Goal: Transaction & Acquisition: Purchase product/service

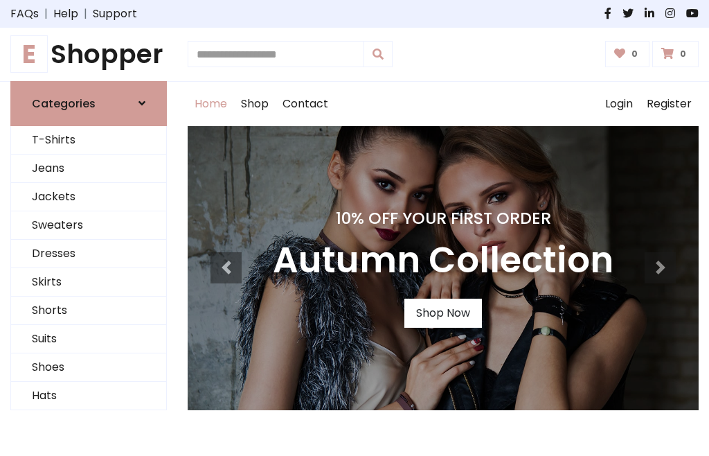
click at [355, 228] on h4 "10% Off Your First Order" at bounding box center [443, 217] width 341 height 19
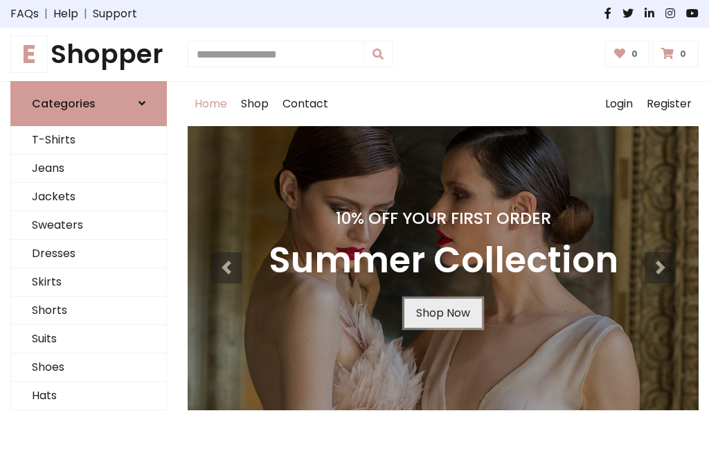
click at [443, 312] on link "Shop Now" at bounding box center [443, 313] width 78 height 29
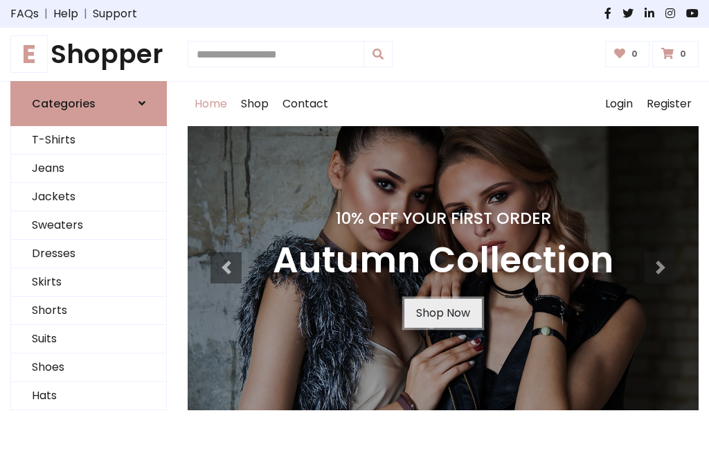
click at [443, 312] on link "Shop Now" at bounding box center [443, 313] width 78 height 29
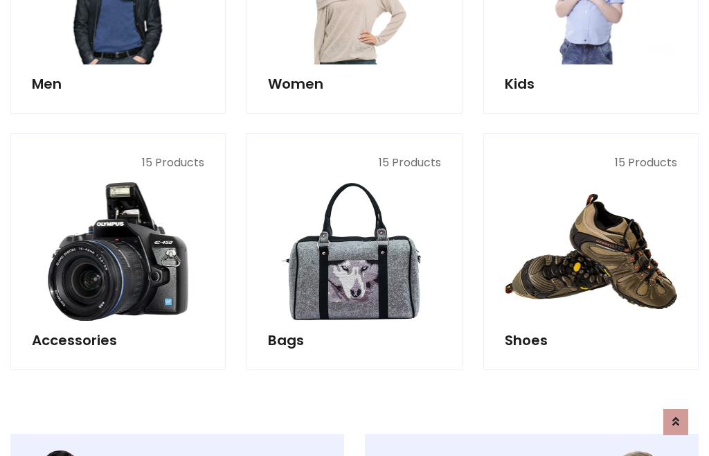
scroll to position [1381, 0]
